Goal: Task Accomplishment & Management: Use online tool/utility

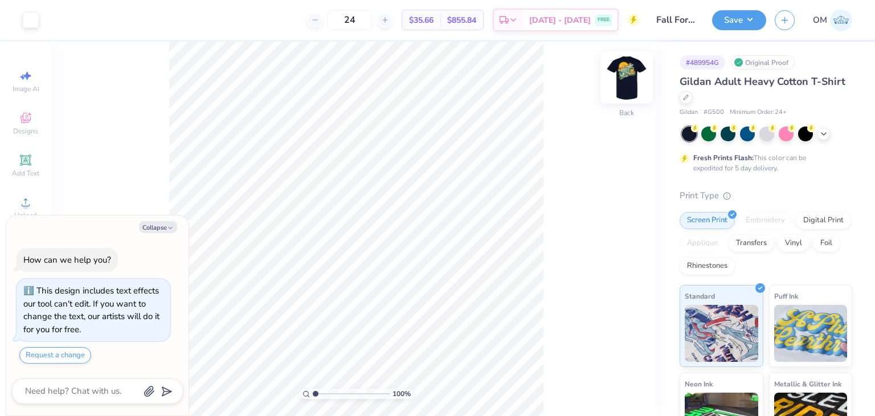
click at [641, 81] on img at bounding box center [627, 78] width 46 height 46
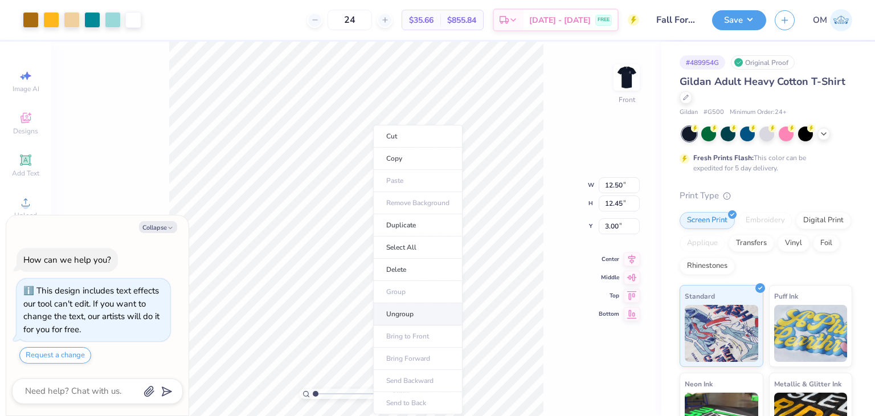
click at [408, 308] on li "Ungroup" at bounding box center [417, 314] width 89 height 22
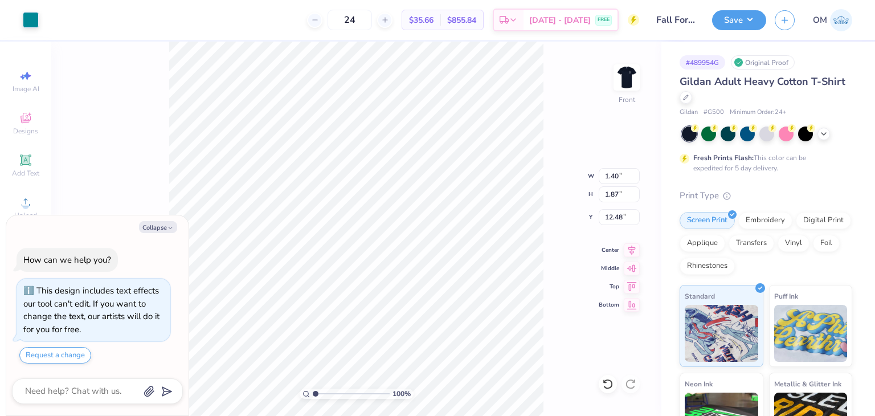
type textarea "x"
type input "0.49"
type input "0.52"
type input "12.57"
type textarea "x"
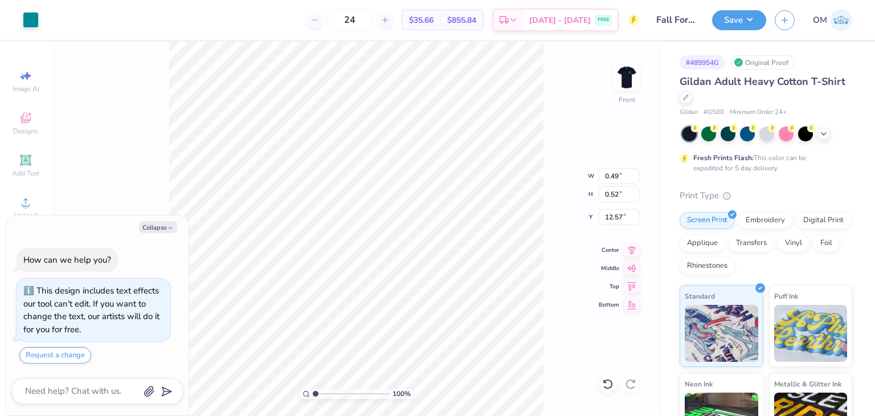
type input "1.02"
type input "1.62"
type input "12.10"
type textarea "x"
type input "0.49"
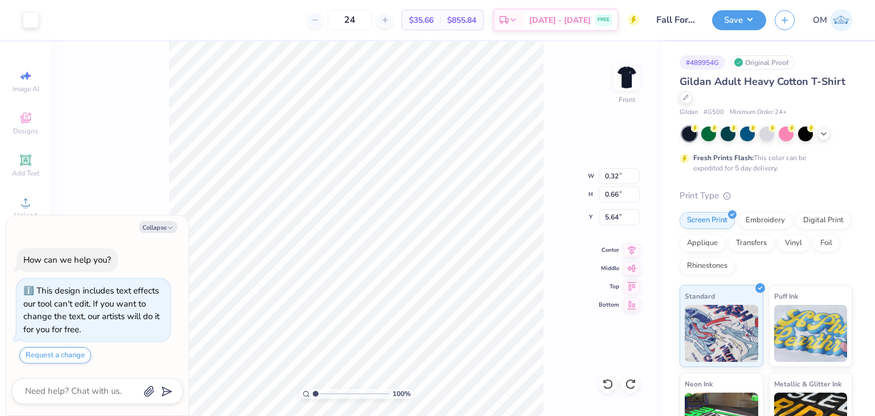
type input "0.64"
type input "6.08"
type textarea "x"
type input "4.41"
type input "2.74"
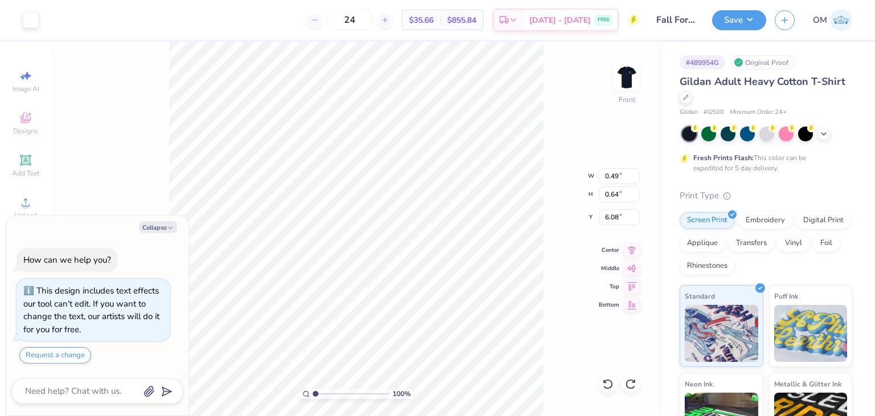
type input "3.62"
type textarea "x"
type input "3.97"
type textarea "x"
type input "0.61"
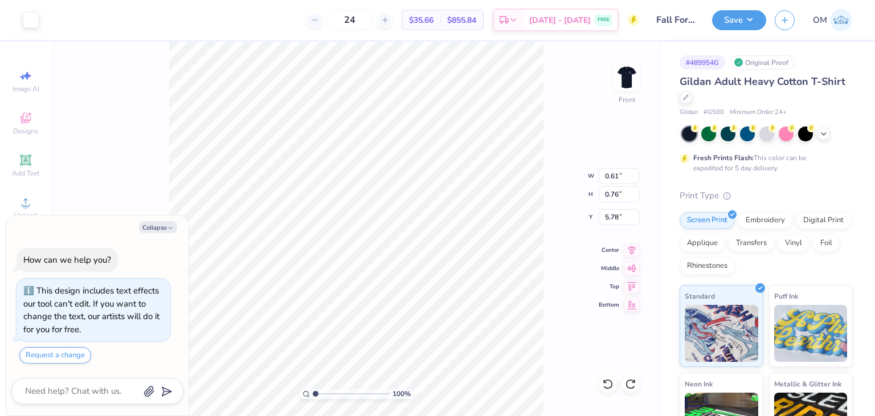
type input "0.83"
type input "6.29"
type textarea "x"
click at [692, 95] on div at bounding box center [686, 96] width 13 height 13
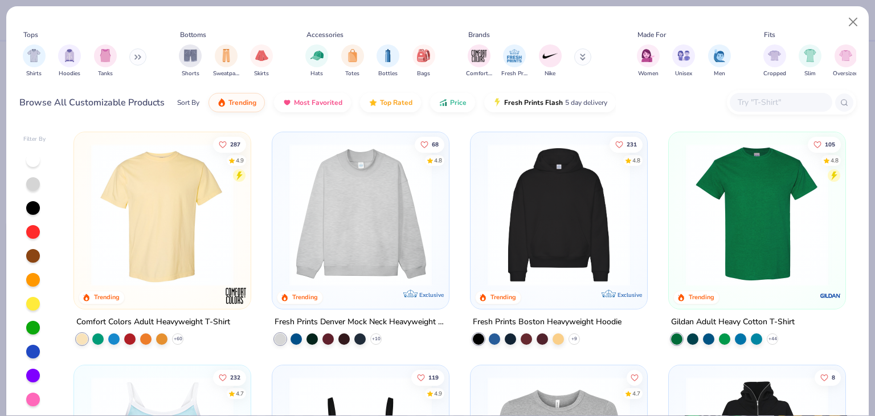
type textarea "x"
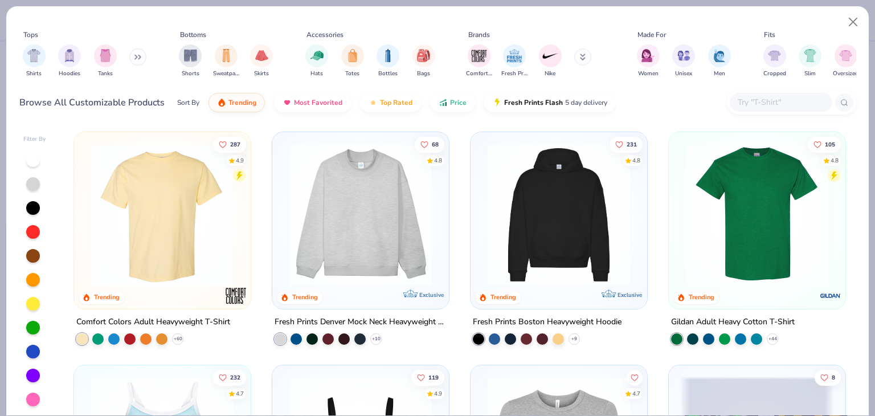
click at [760, 104] on input "text" at bounding box center [781, 102] width 88 height 13
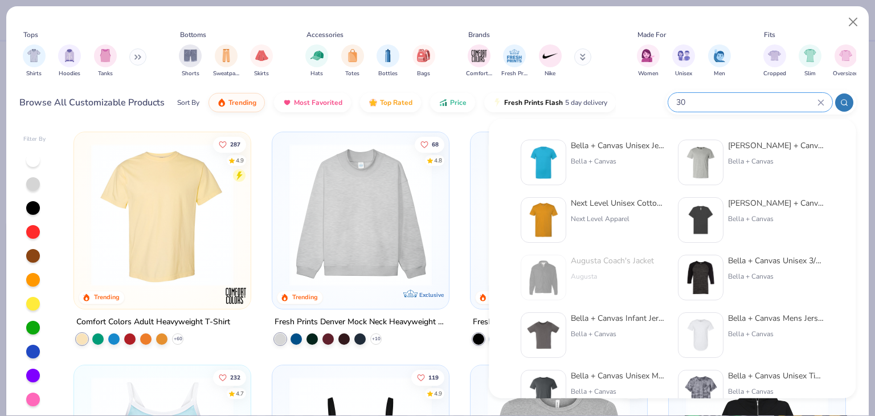
type input "3"
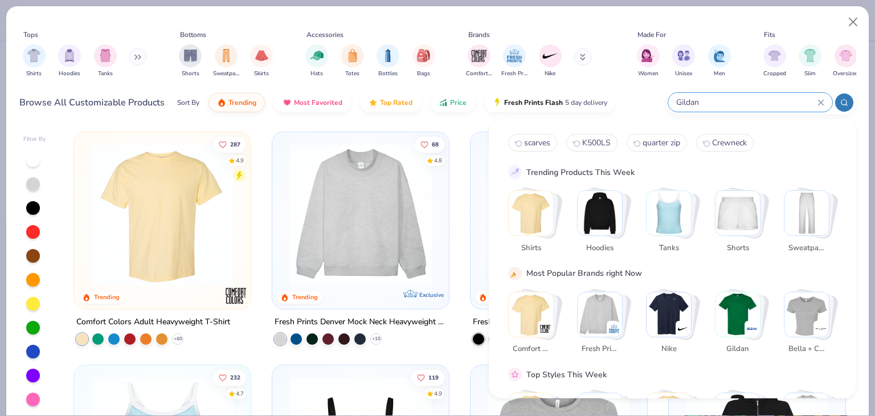
type input "Gildan"
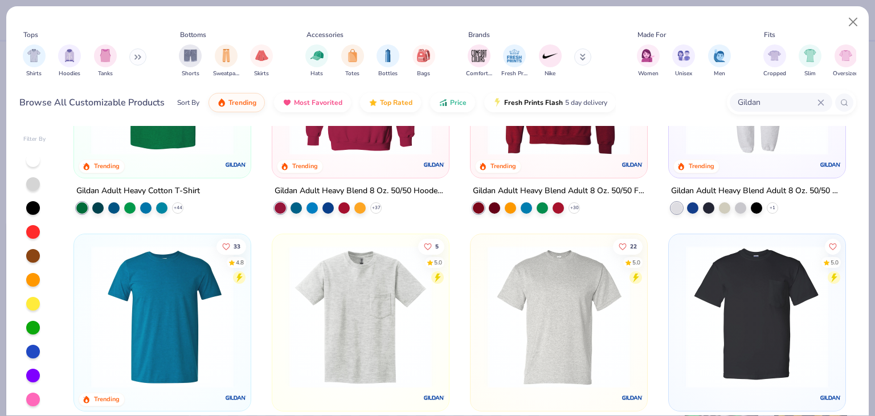
scroll to position [250, 0]
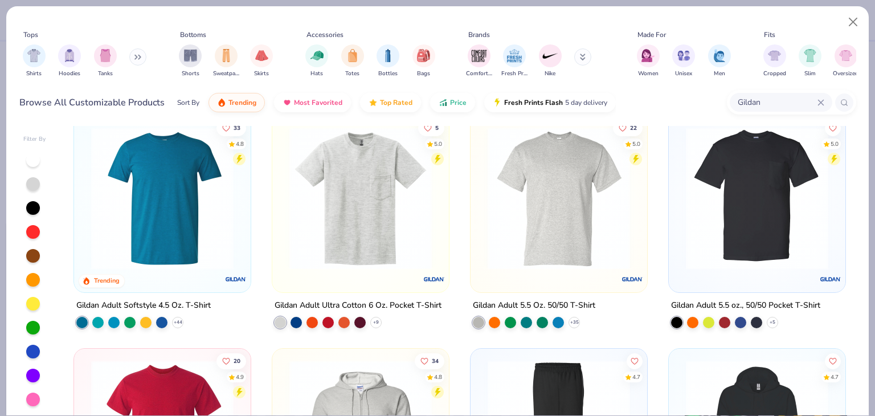
click at [517, 299] on div "Gildan Adult 5.5 Oz. 50/50 T-Shirt" at bounding box center [534, 305] width 122 height 14
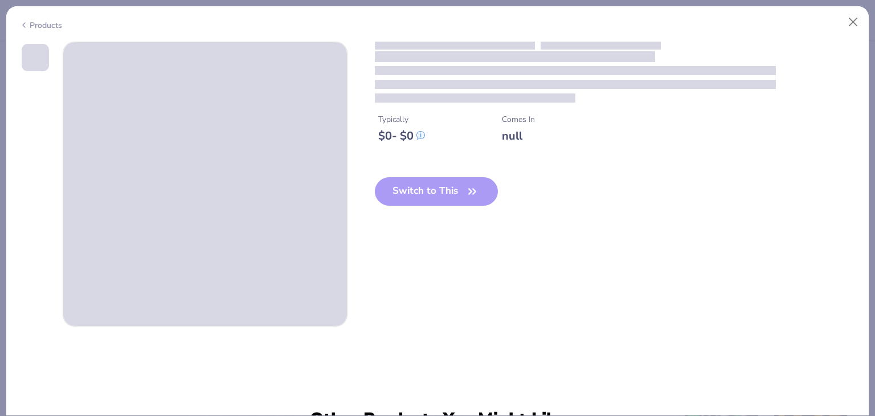
type textarea "x"
